Goal: Transaction & Acquisition: Purchase product/service

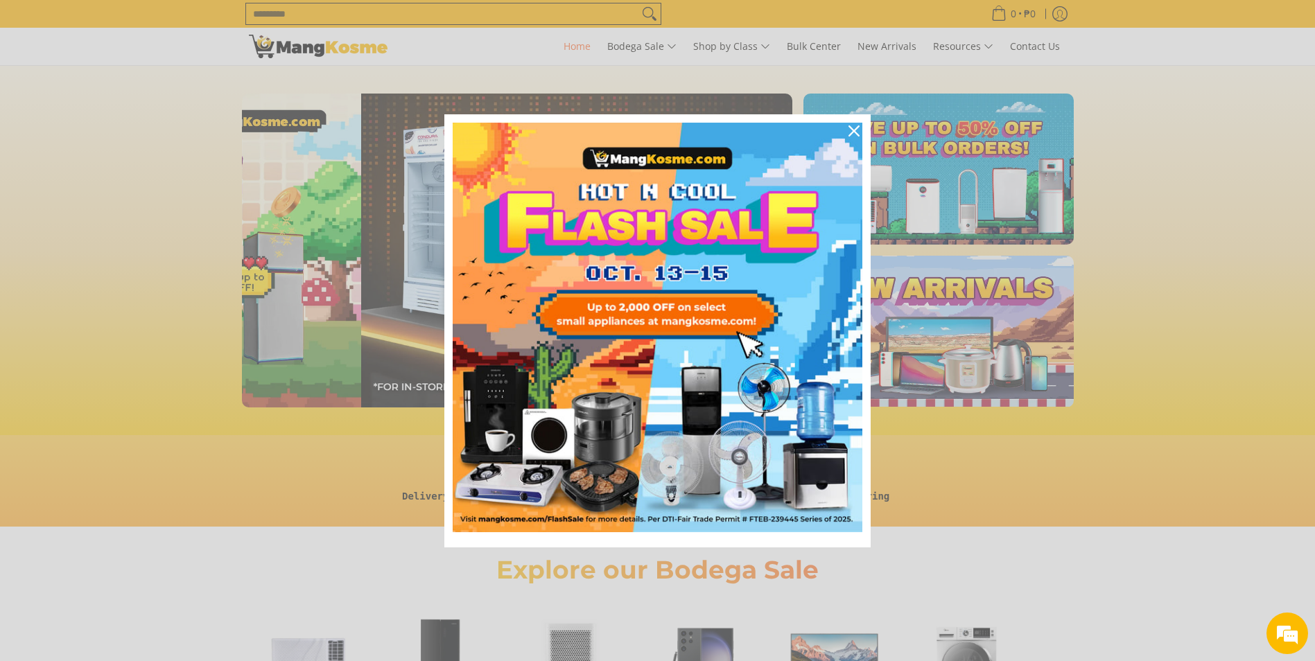
scroll to position [0, 1102]
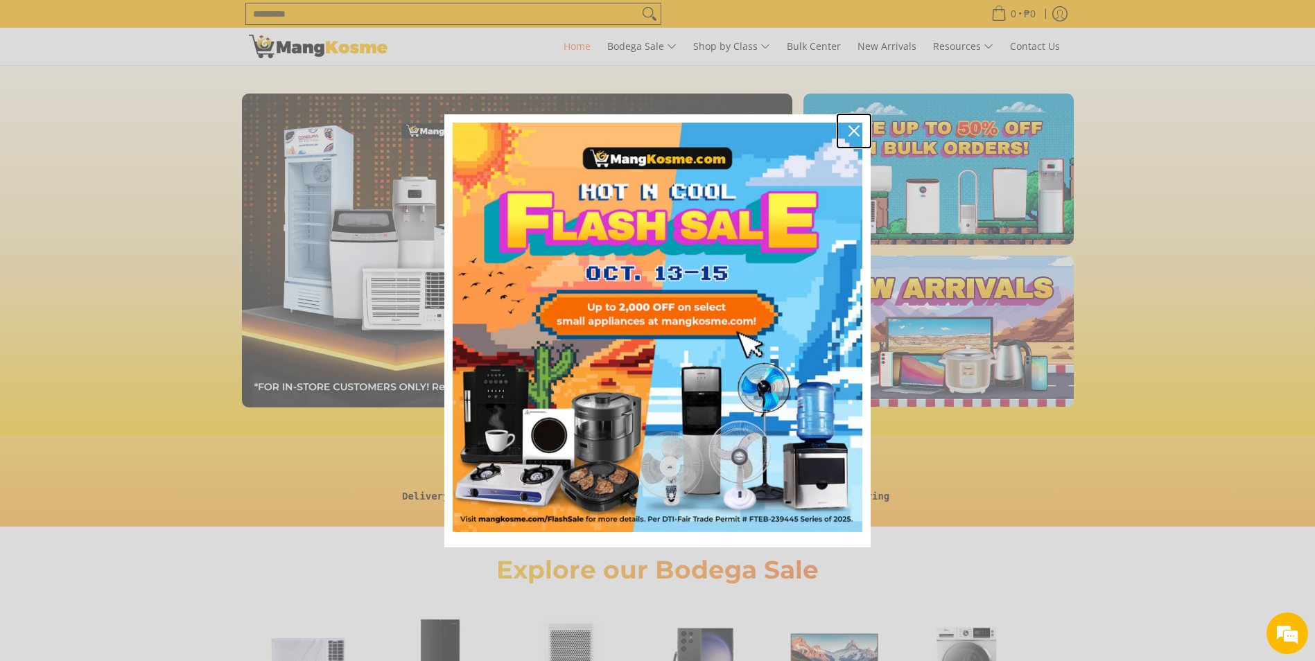
click at [855, 132] on icon "close icon" at bounding box center [854, 131] width 11 height 11
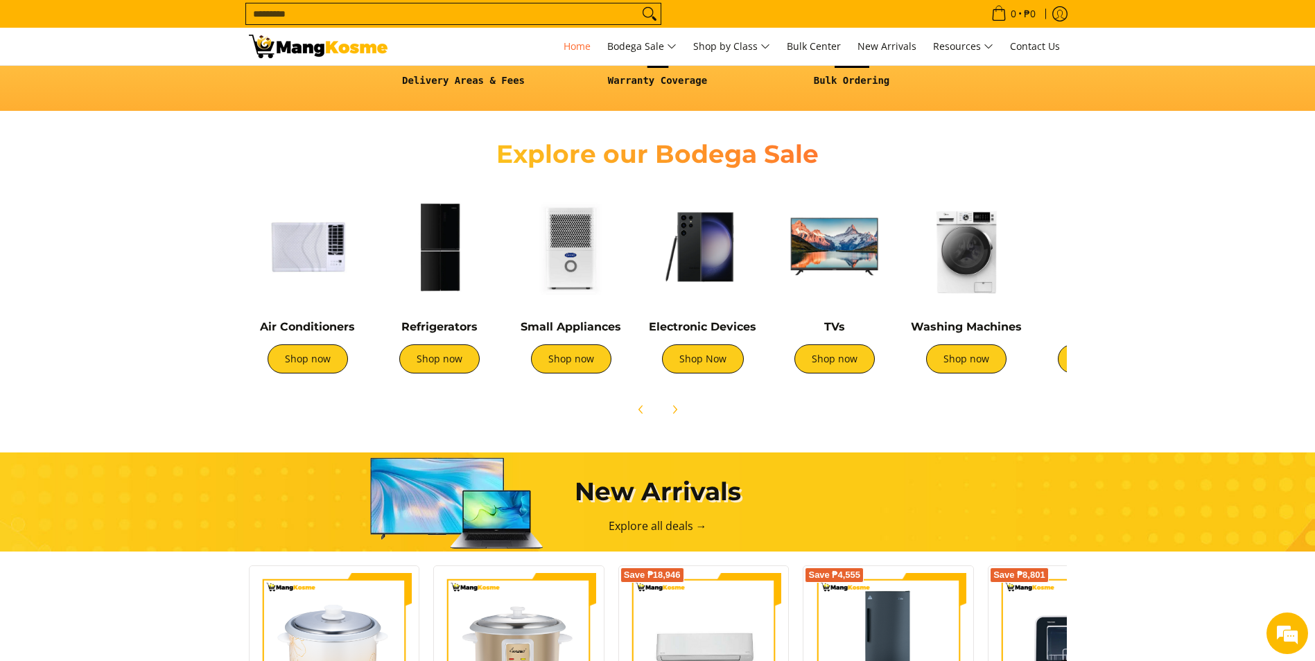
scroll to position [0, 2205]
click at [975, 252] on img at bounding box center [967, 247] width 118 height 118
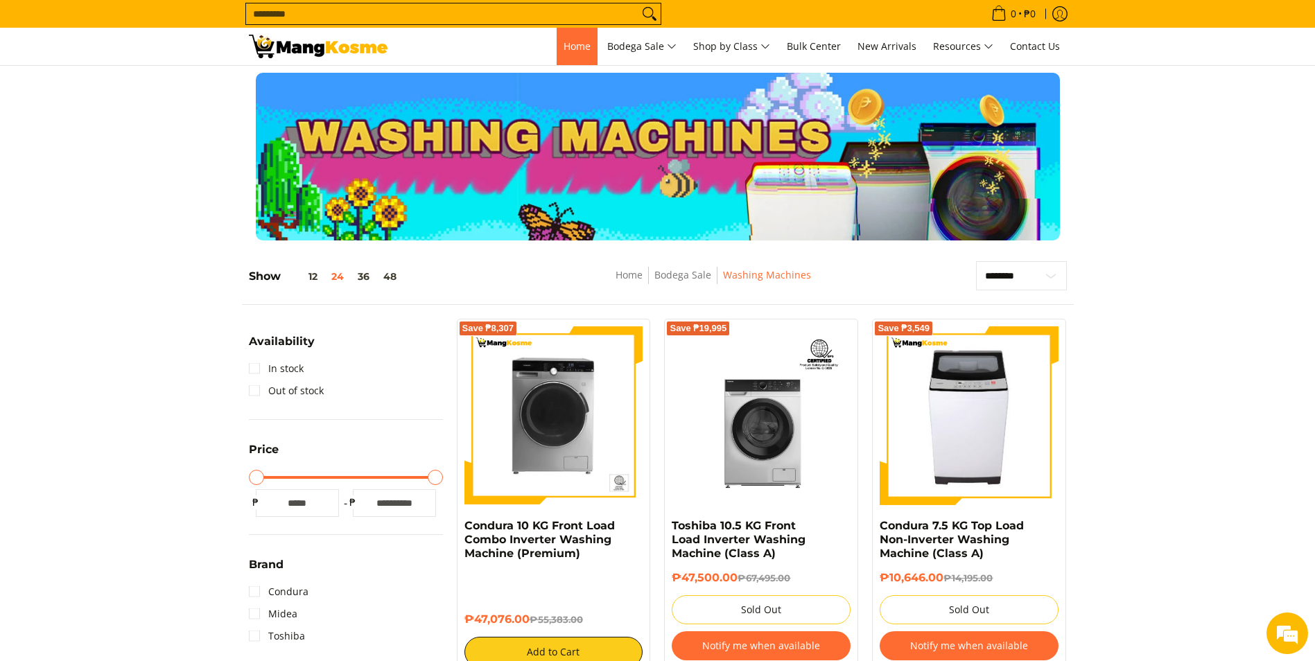
click at [576, 49] on span "Home" at bounding box center [577, 46] width 27 height 13
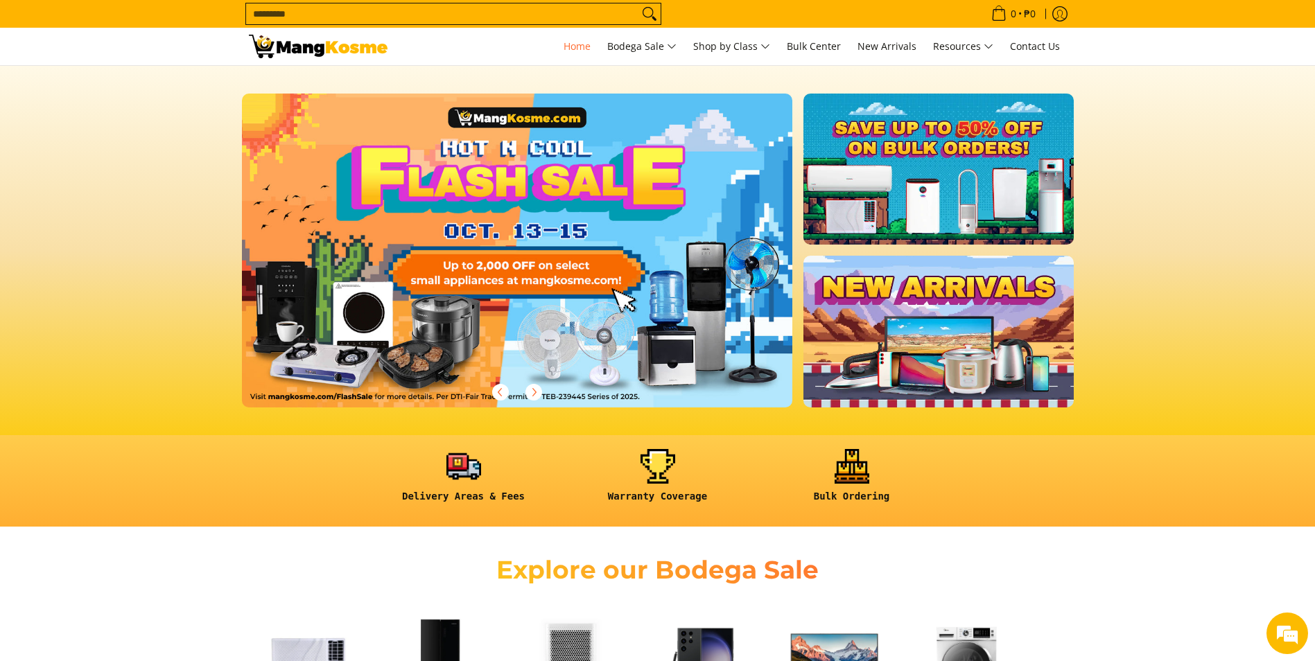
click at [859, 302] on link at bounding box center [939, 331] width 270 height 151
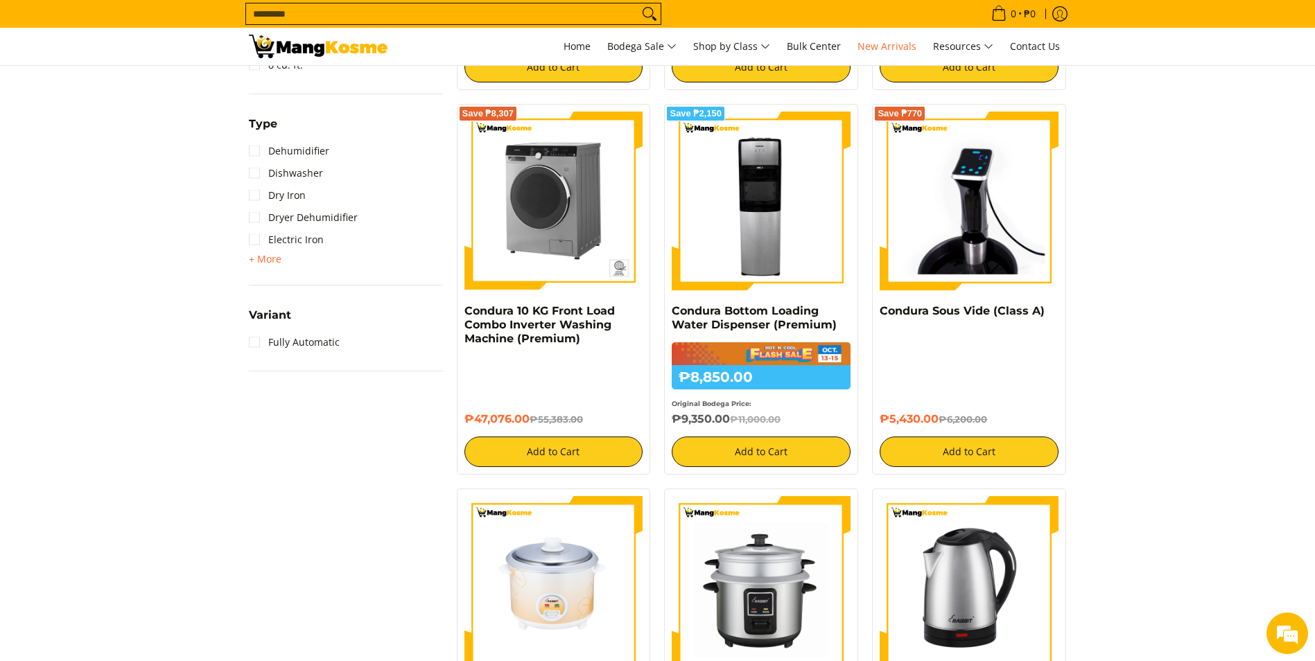
scroll to position [1179, 0]
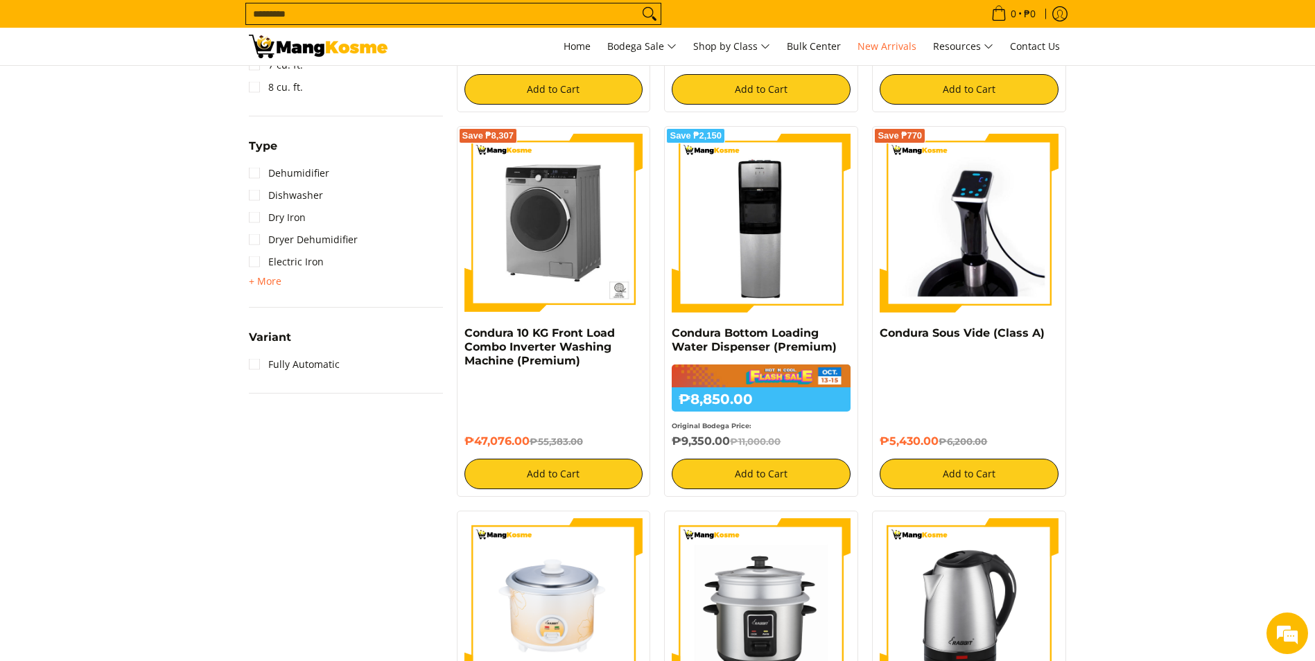
click at [579, 191] on img at bounding box center [554, 223] width 179 height 179
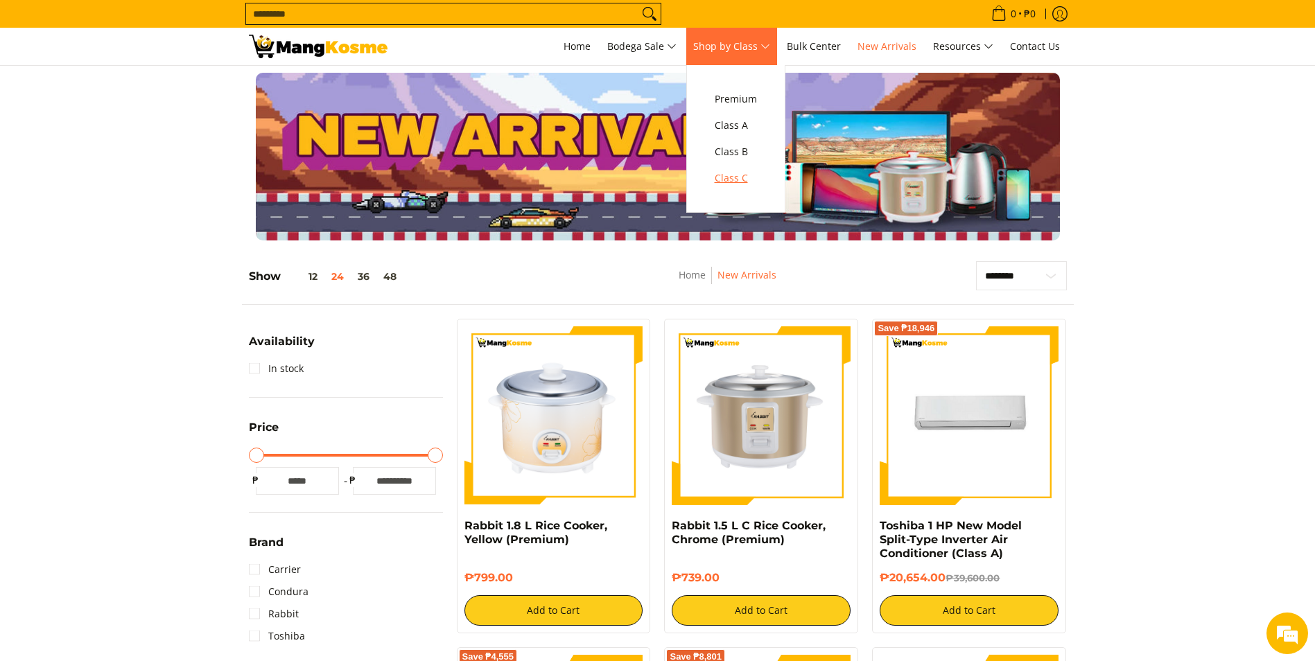
click at [730, 178] on span "Class C" at bounding box center [736, 178] width 42 height 17
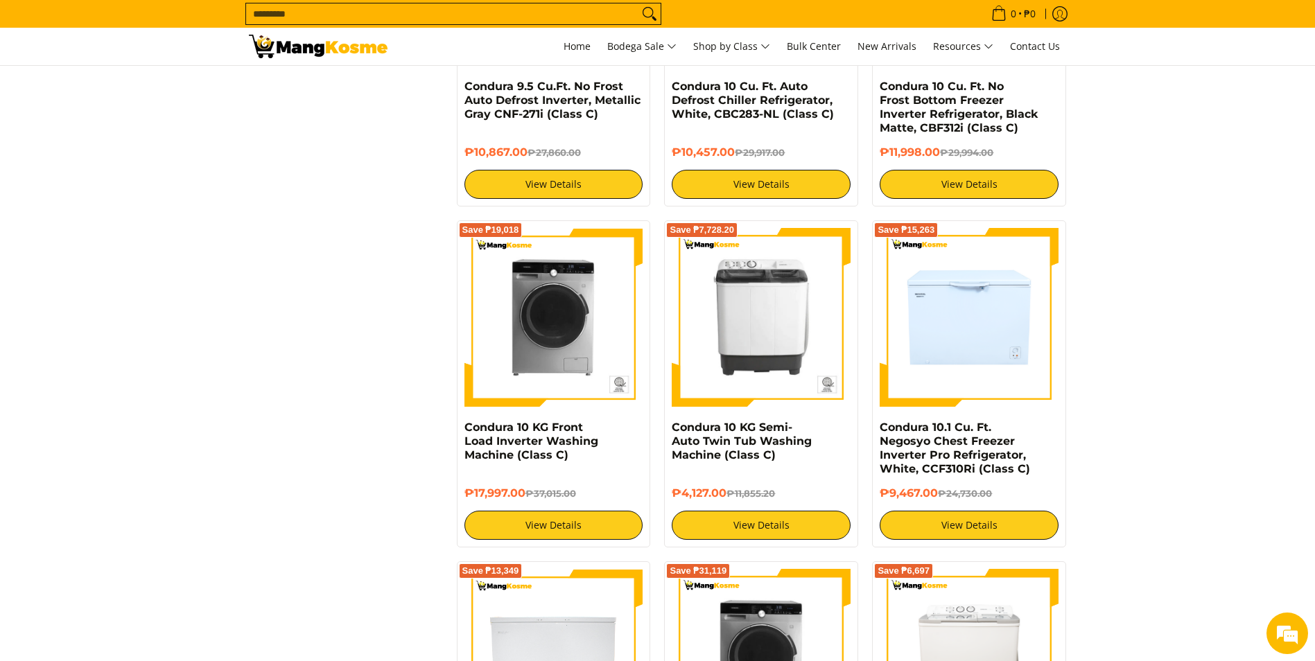
scroll to position [2219, 0]
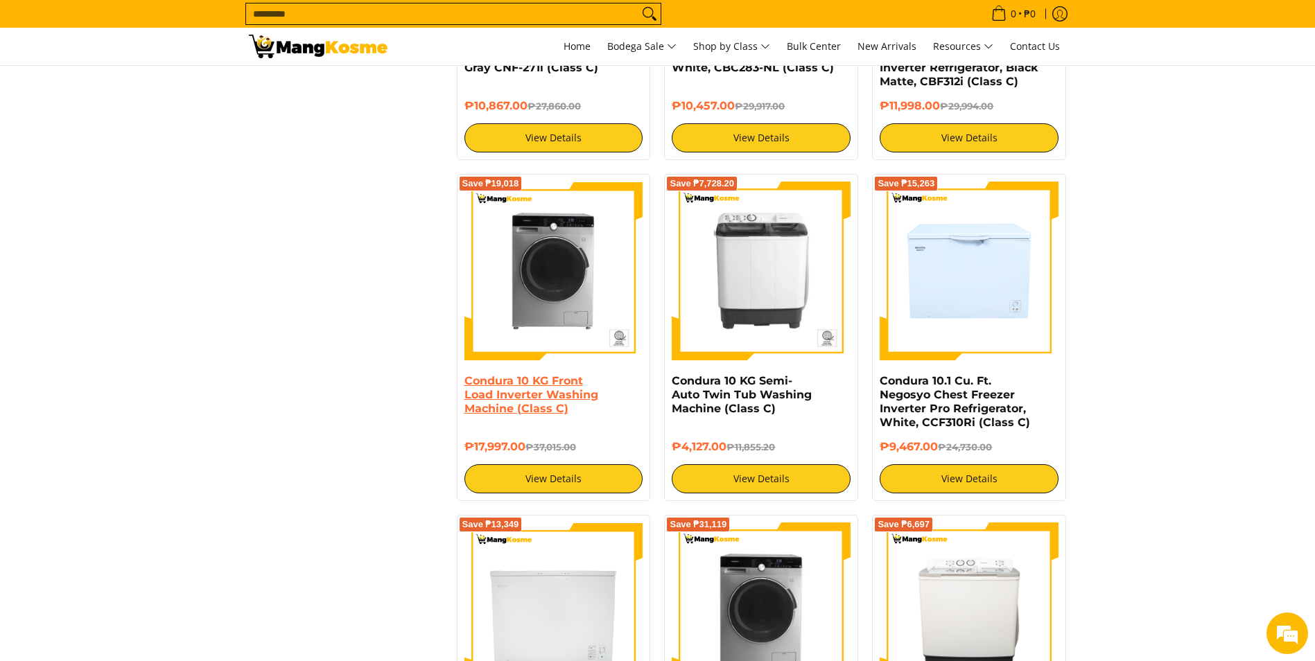
click at [525, 392] on link "Condura 10 KG Front Load Inverter Washing Machine (Class C)" at bounding box center [532, 394] width 134 height 41
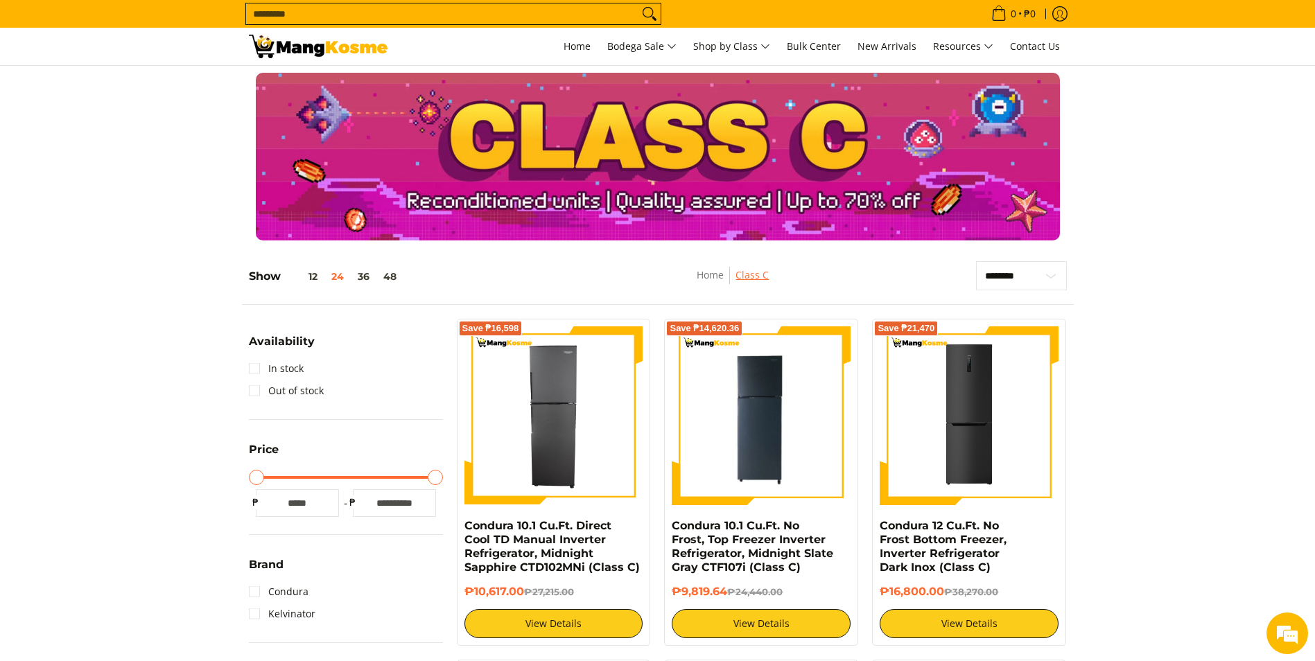
click at [753, 279] on link "Class C" at bounding box center [752, 274] width 33 height 13
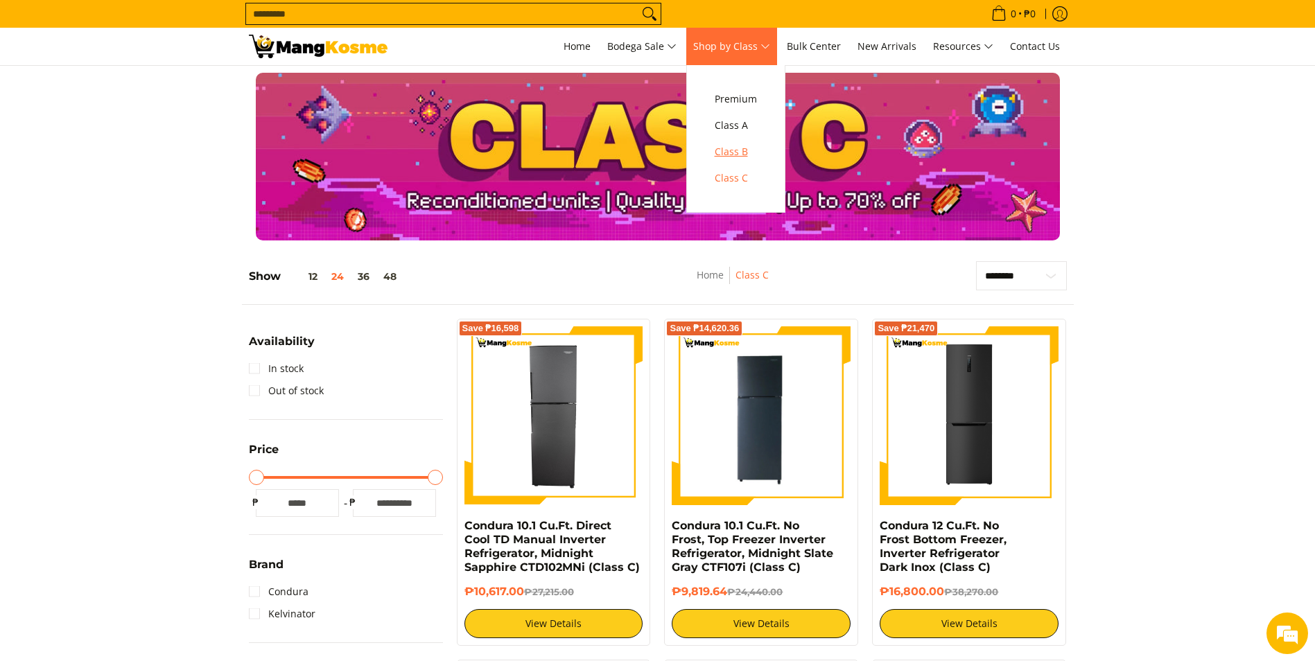
click at [751, 148] on span "Class B" at bounding box center [736, 152] width 42 height 17
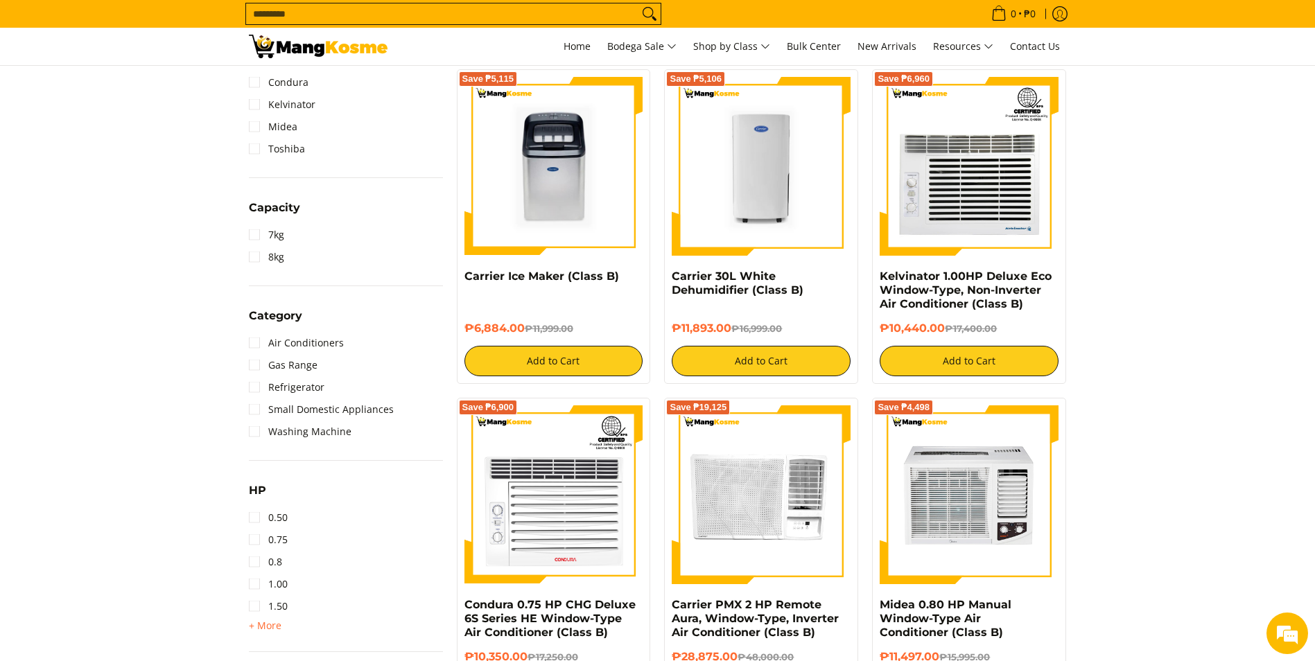
scroll to position [624, 0]
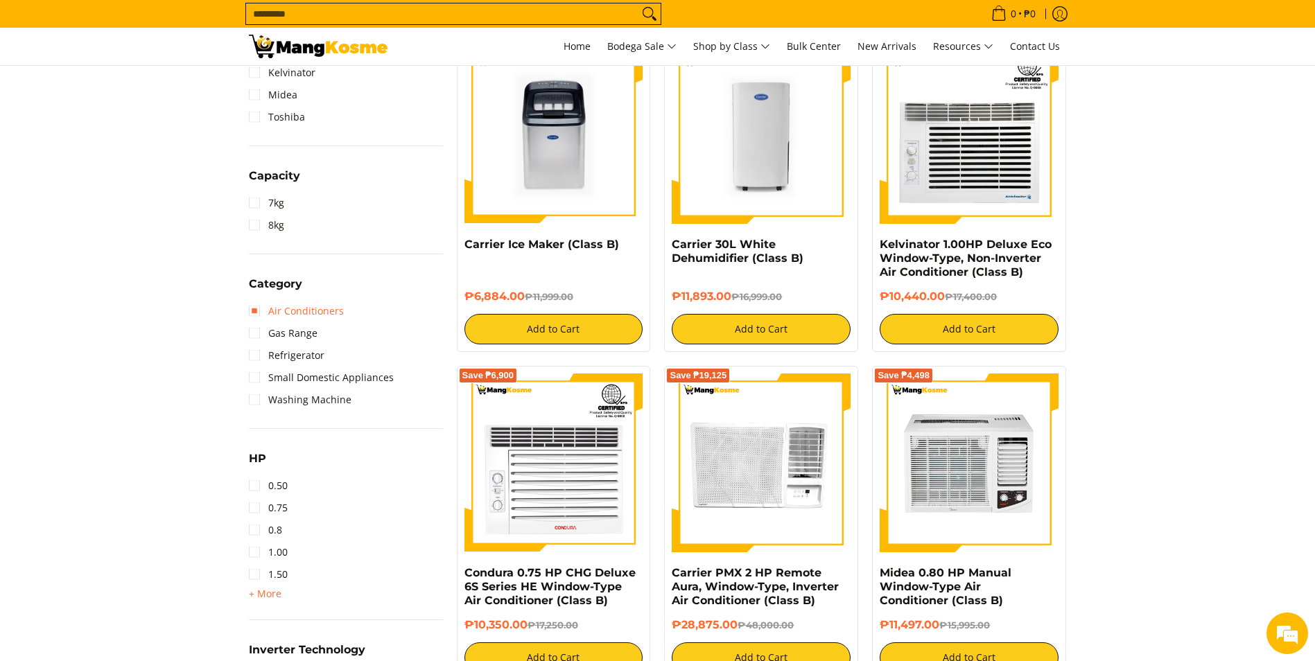
click at [260, 311] on link "Air Conditioners" at bounding box center [296, 311] width 95 height 22
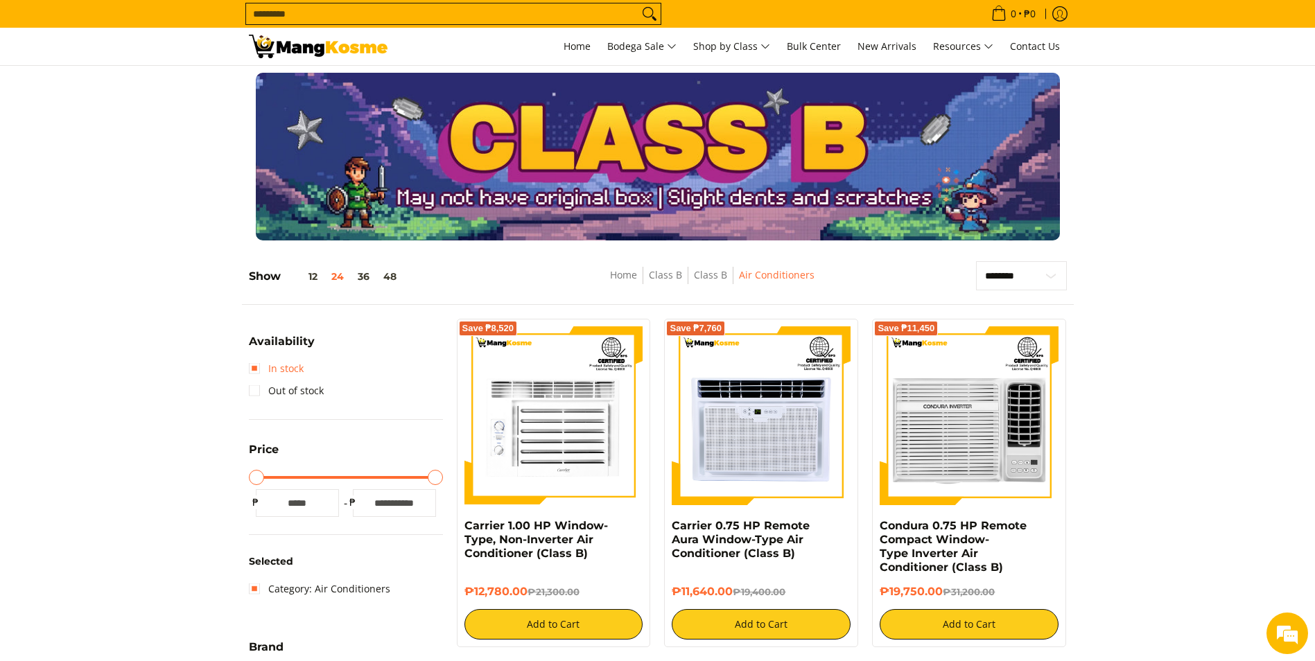
click at [257, 370] on link "In stock" at bounding box center [276, 369] width 55 height 22
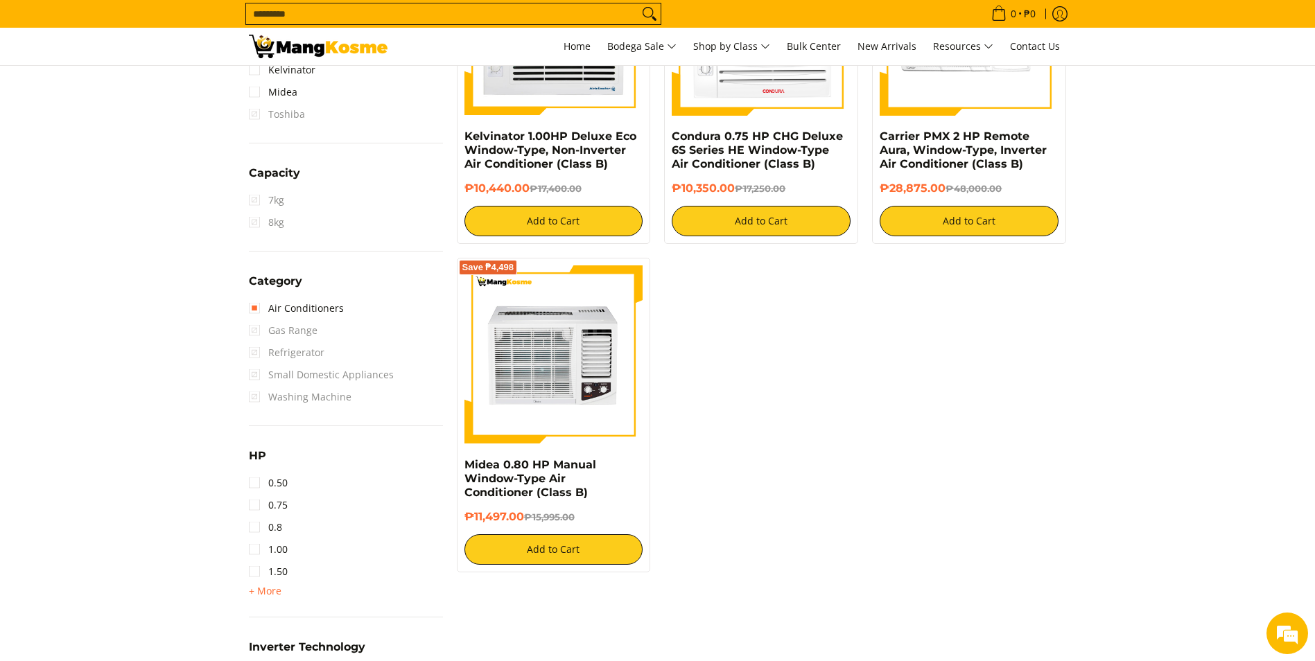
scroll to position [820, 0]
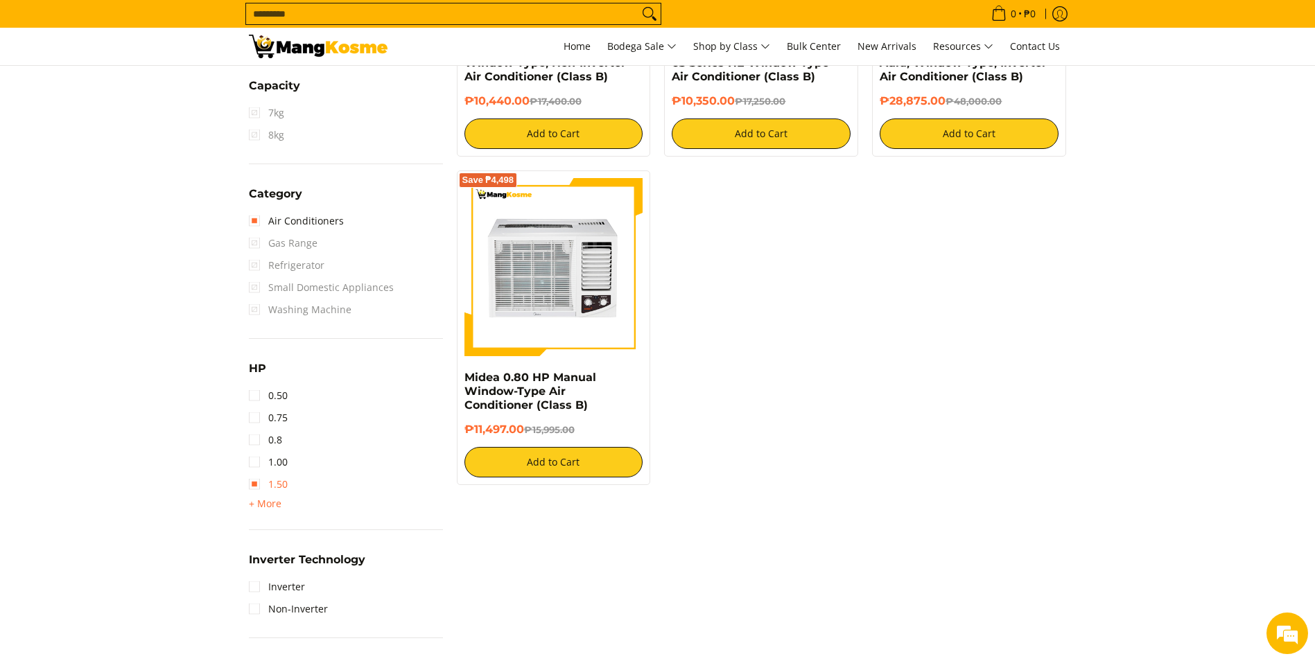
click at [259, 486] on link "1.50" at bounding box center [268, 485] width 39 height 22
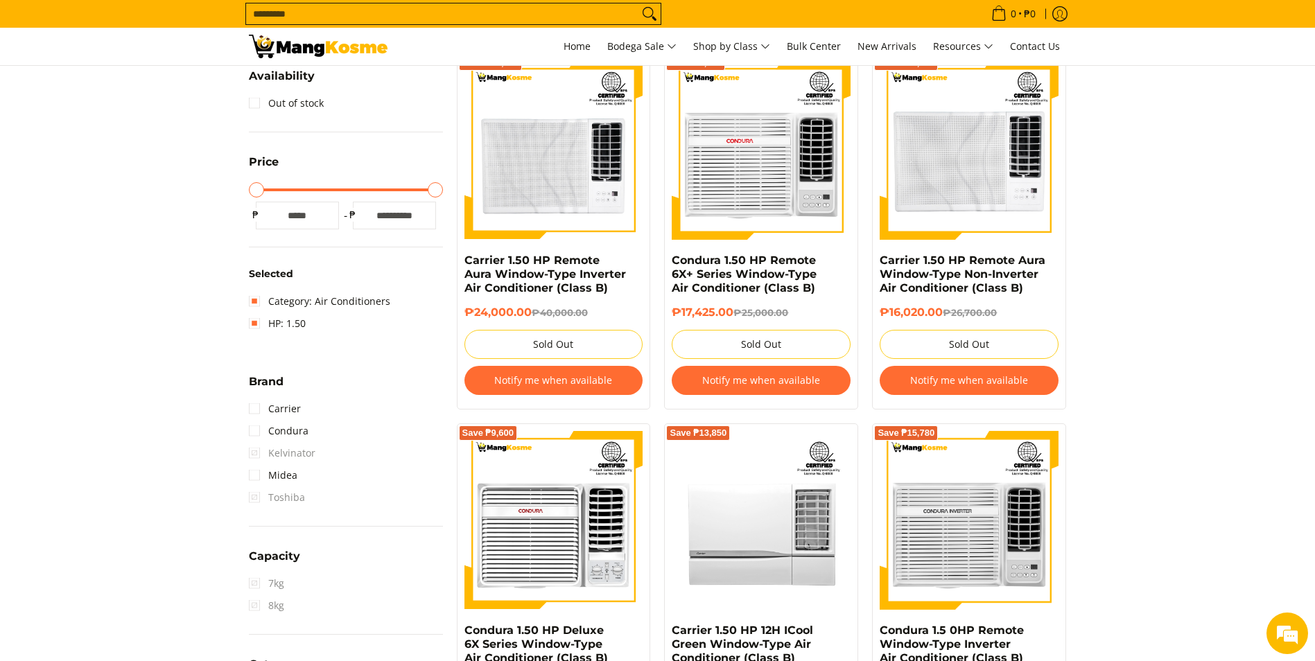
scroll to position [265, 0]
click at [259, 322] on link "HP: 1.50" at bounding box center [277, 324] width 57 height 22
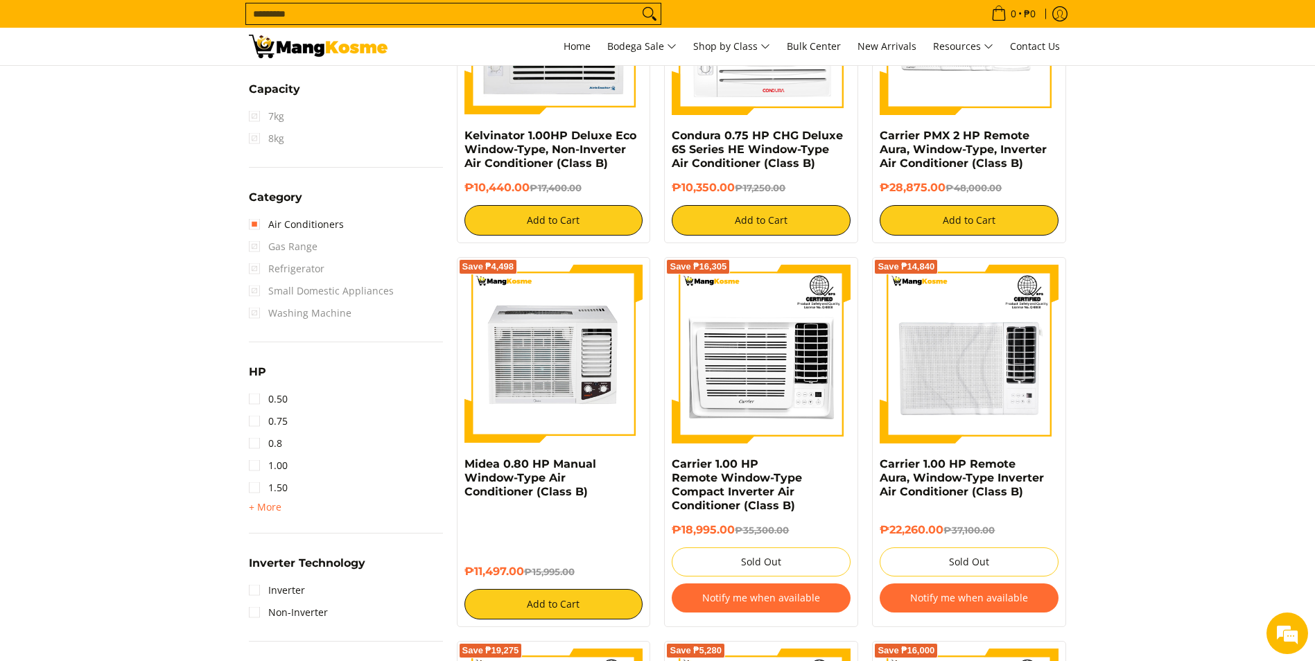
scroll to position [750, 0]
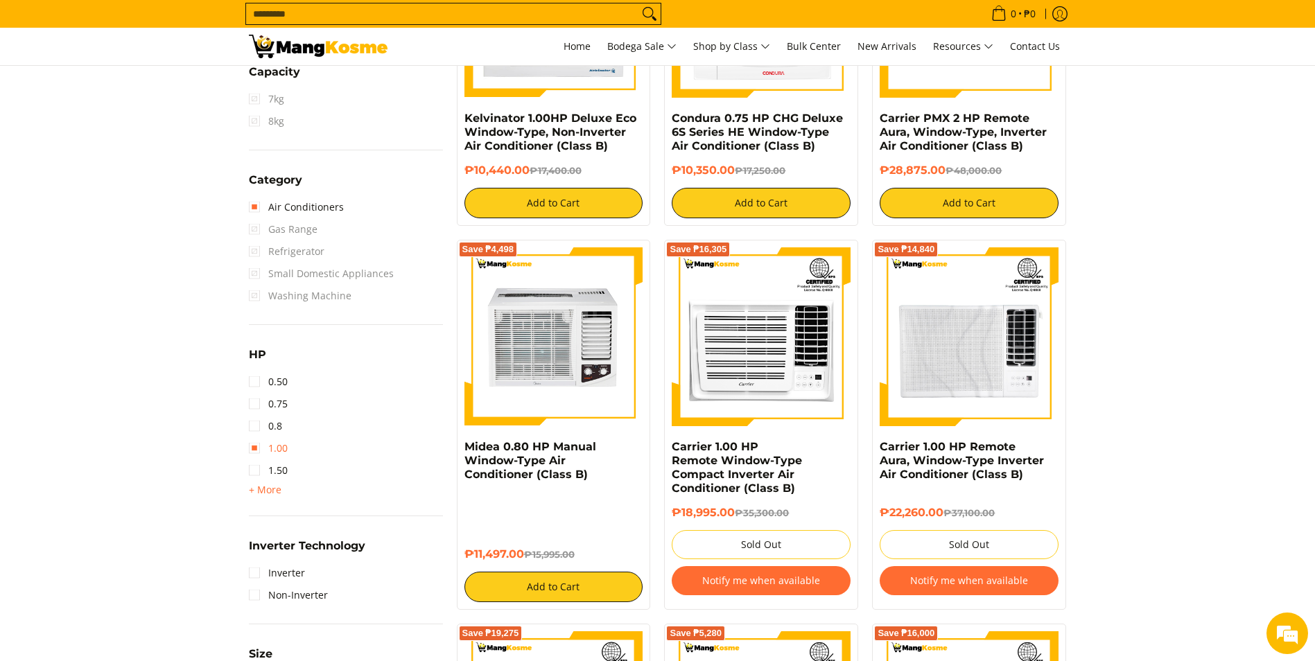
click at [255, 448] on link "1.00" at bounding box center [268, 449] width 39 height 22
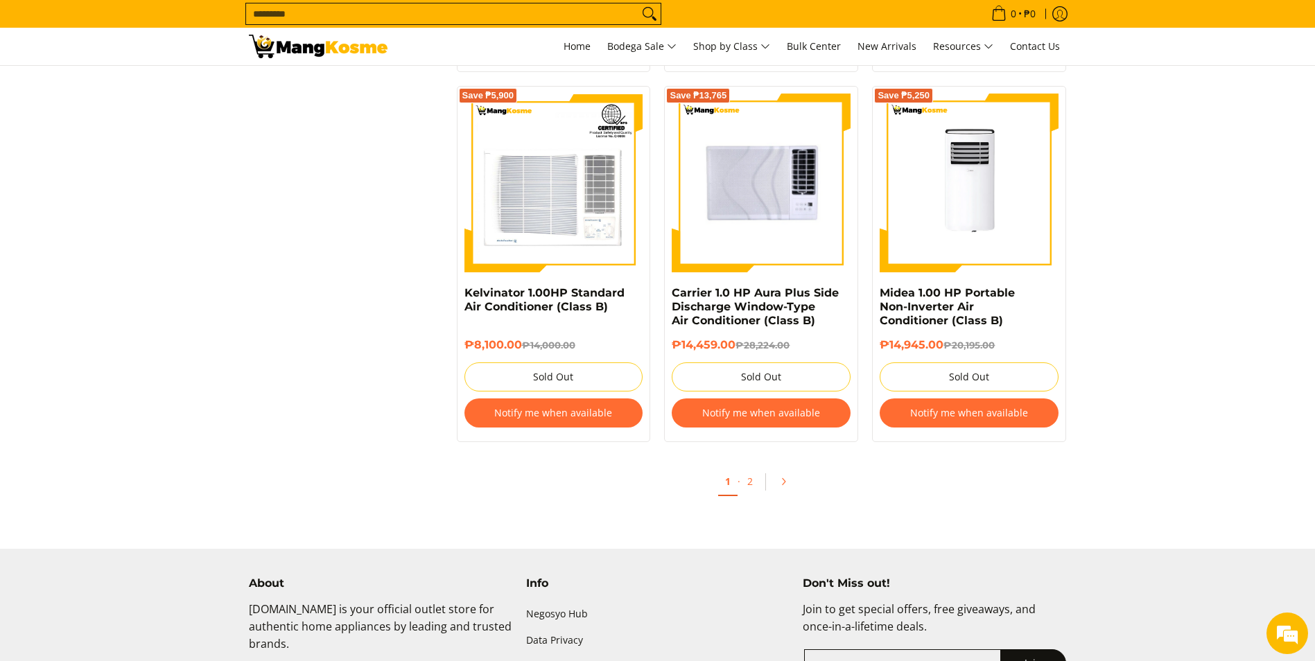
scroll to position [2900, 0]
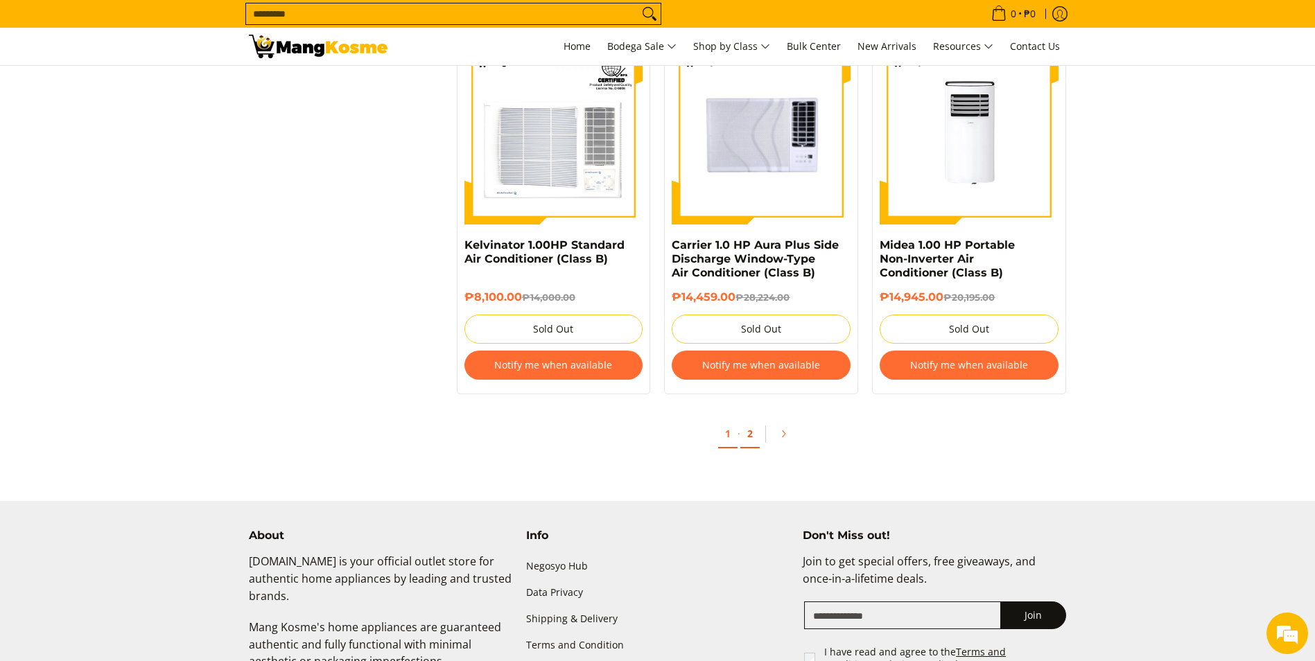
click at [746, 437] on link "2" at bounding box center [750, 434] width 19 height 28
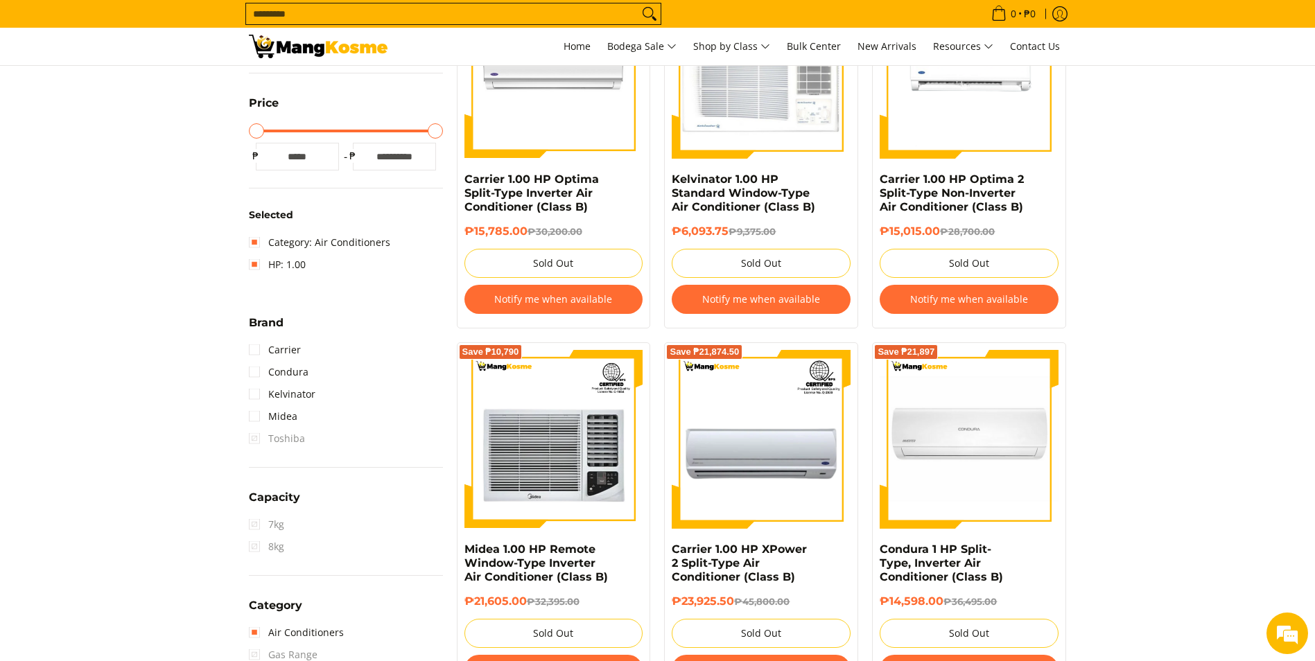
click at [517, 122] on img at bounding box center [554, 69] width 179 height 179
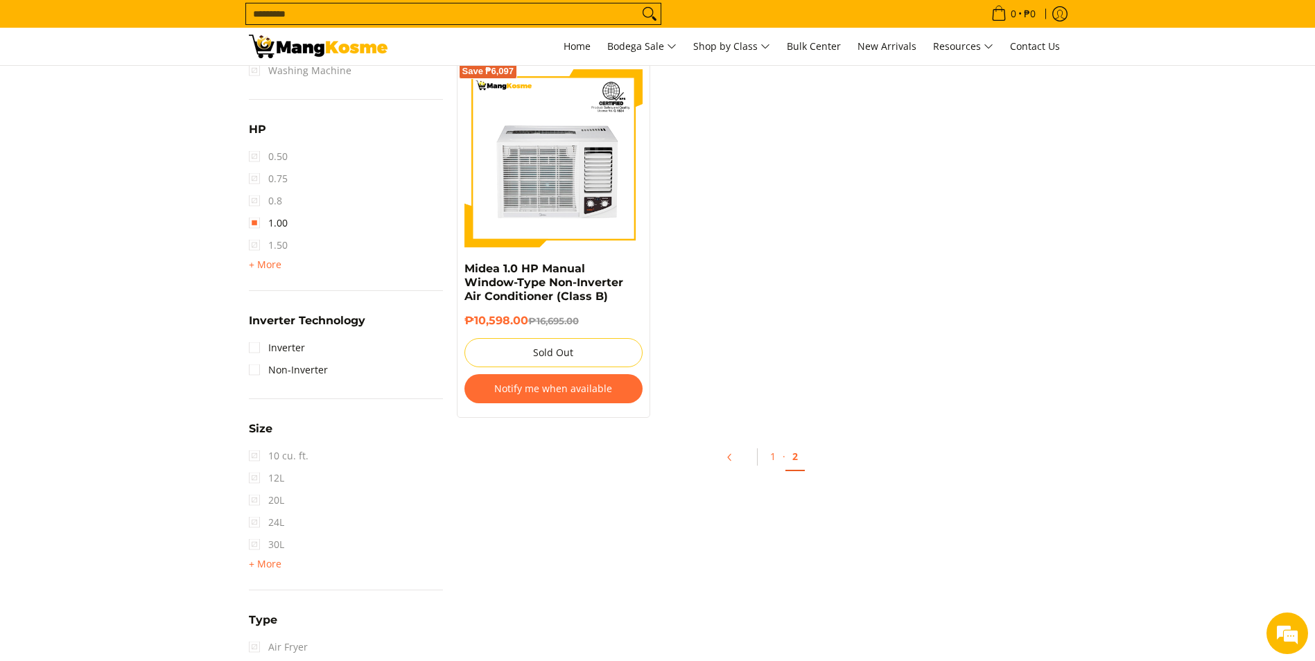
scroll to position [1040, 0]
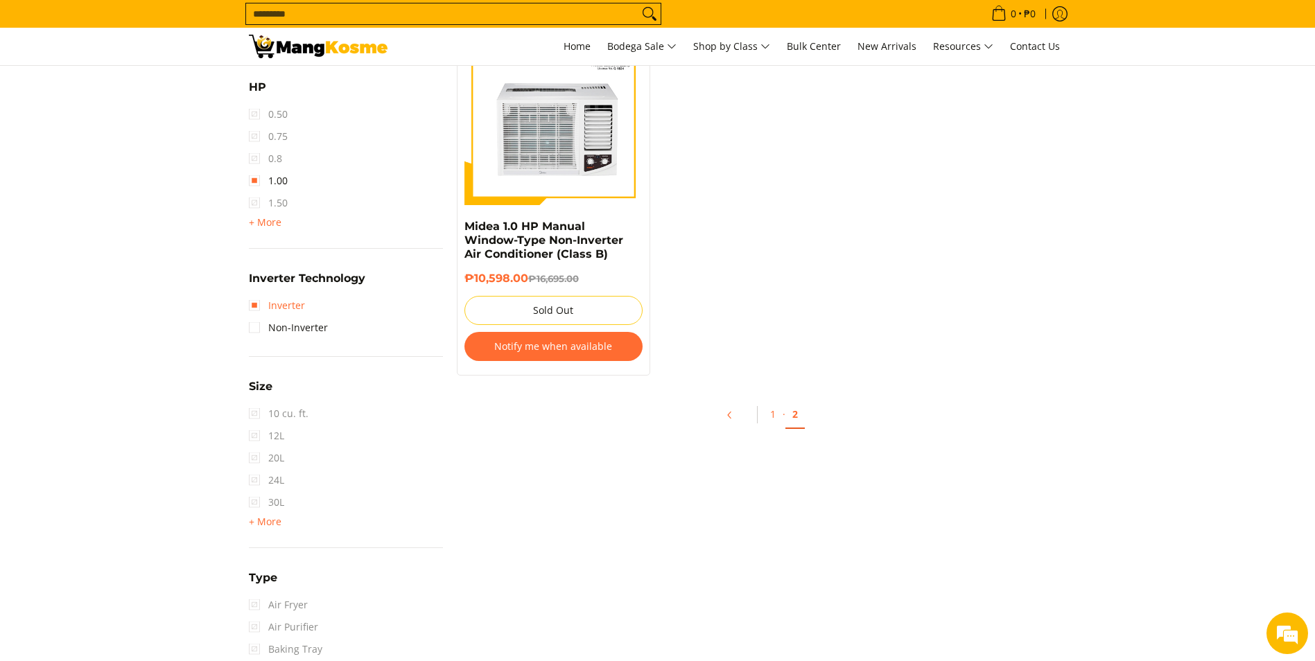
click at [260, 306] on link "Inverter" at bounding box center [277, 306] width 56 height 22
